Goal: Information Seeking & Learning: Stay updated

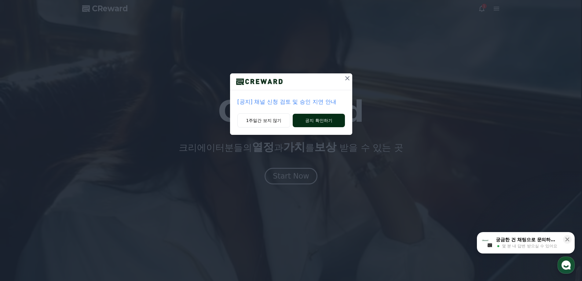
click at [309, 120] on button "공지 확인하기" at bounding box center [319, 120] width 52 height 13
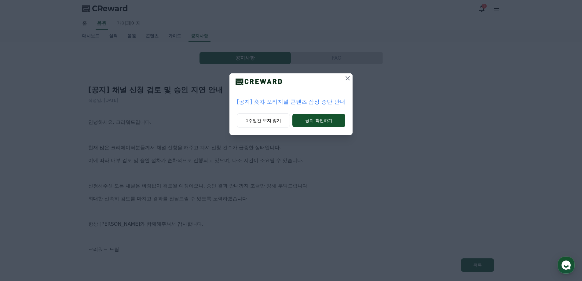
click at [309, 120] on button "공지 확인하기" at bounding box center [318, 120] width 53 height 13
